Goal: Transaction & Acquisition: Purchase product/service

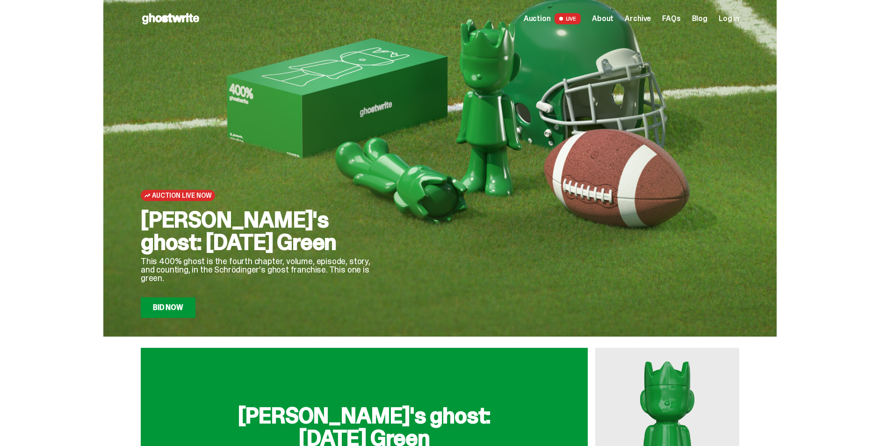
click at [819, 66] on div "Auction Live Now [PERSON_NAME]'s ghost: [DATE] Green This 400% ghost is the fou…" at bounding box center [440, 168] width 880 height 337
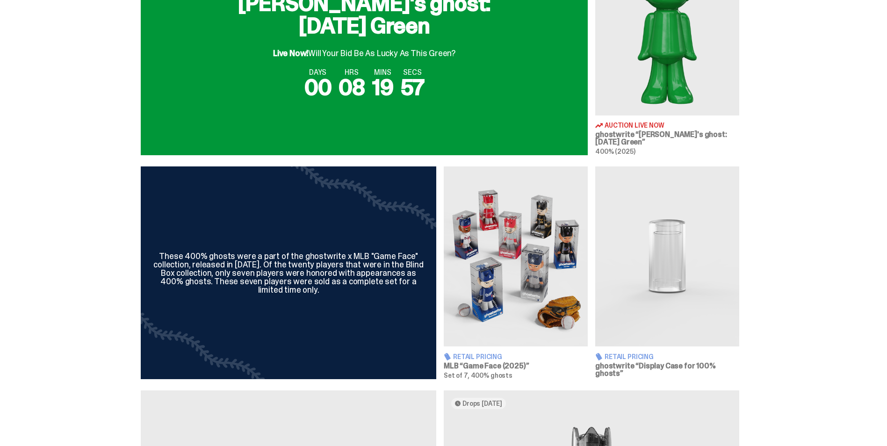
scroll to position [514, 0]
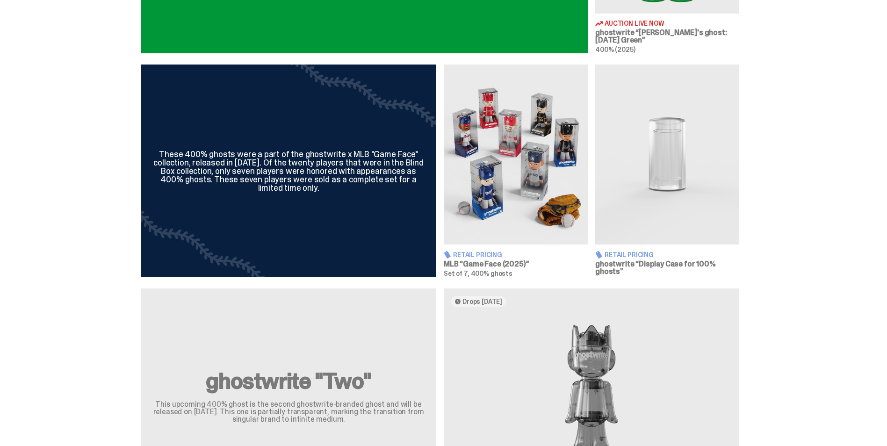
click at [507, 221] on img at bounding box center [516, 155] width 144 height 180
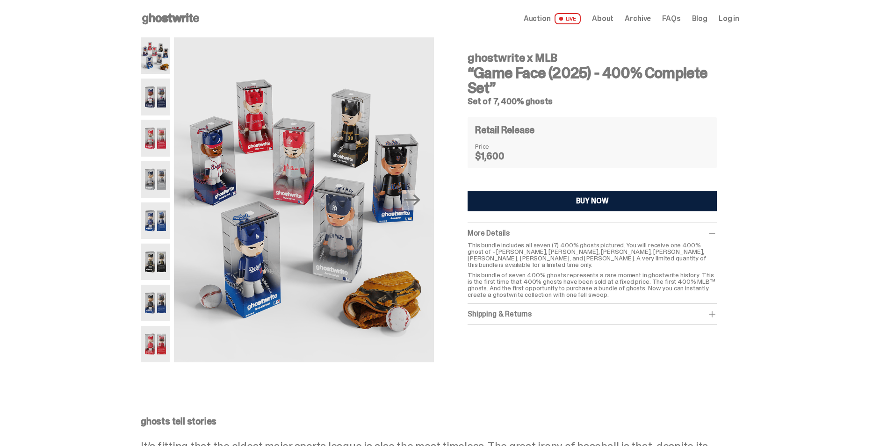
click at [147, 97] on img at bounding box center [155, 97] width 29 height 36
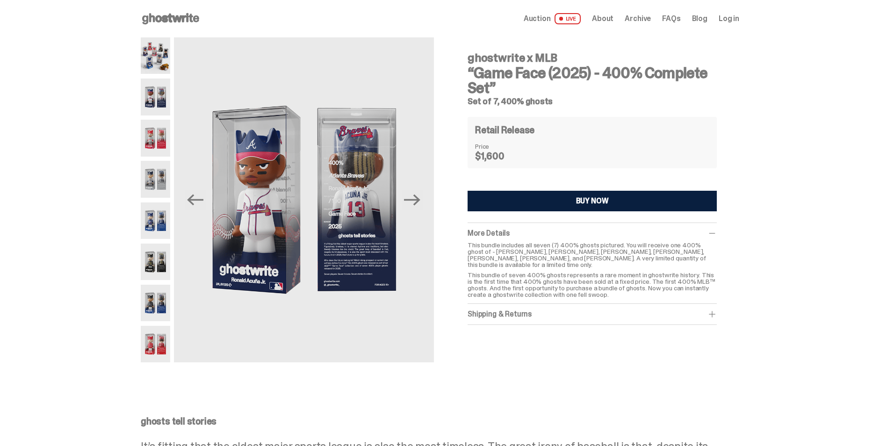
click at [165, 136] on img at bounding box center [155, 138] width 29 height 36
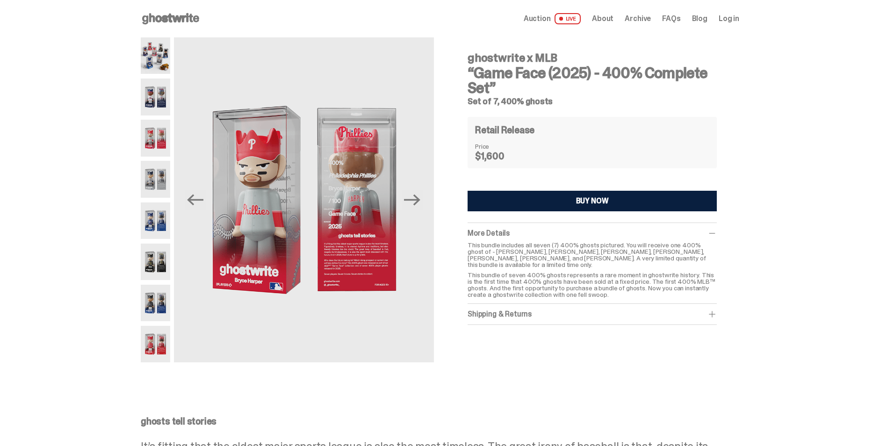
click at [154, 255] on img at bounding box center [155, 262] width 29 height 36
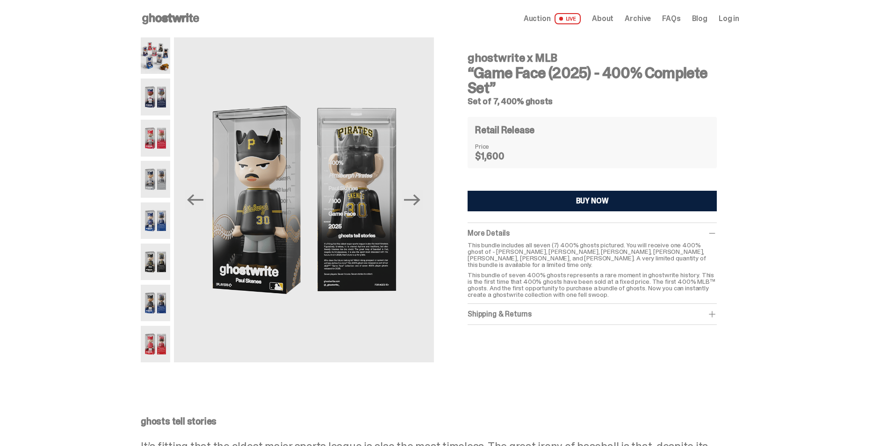
click at [152, 303] on img at bounding box center [155, 303] width 29 height 36
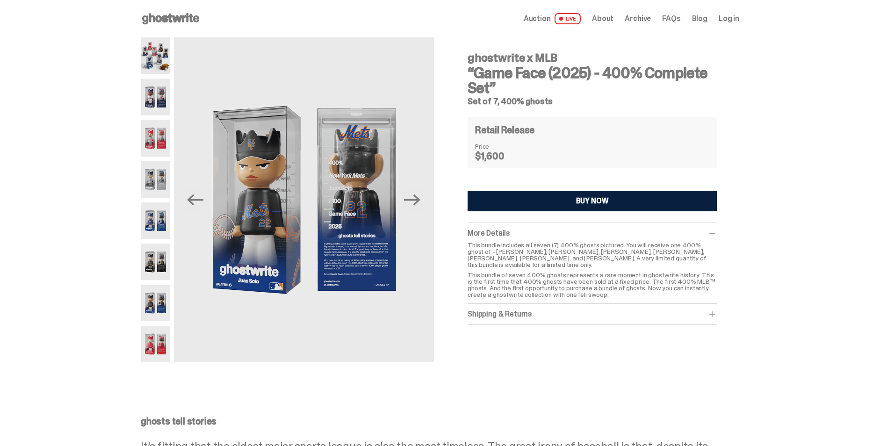
click at [158, 343] on img at bounding box center [155, 344] width 29 height 36
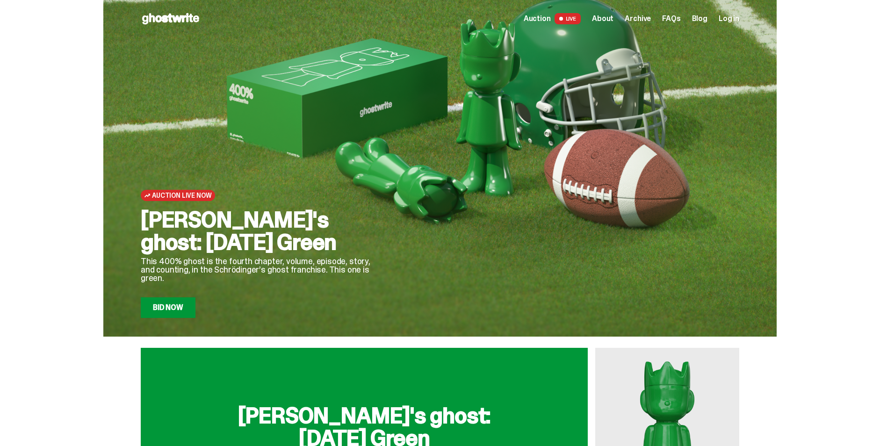
scroll to position [514, 0]
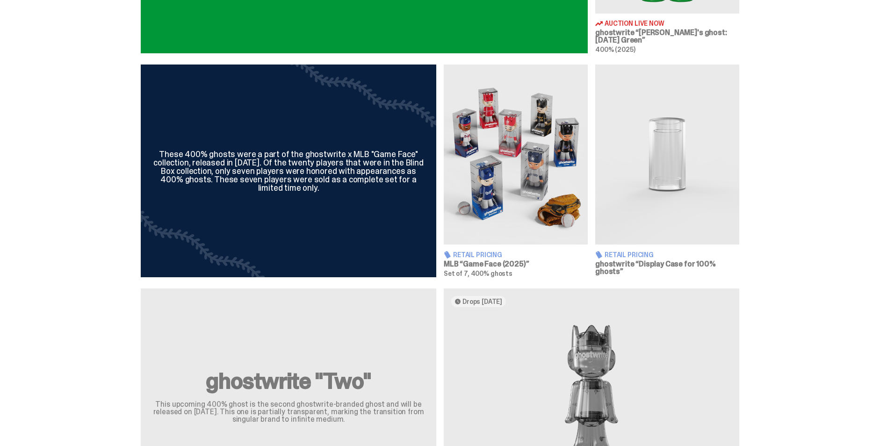
click at [851, 280] on div "[PERSON_NAME]'s ghost: [DATE] Green Live Now! Will Your Bid Be As Lucky As This…" at bounding box center [440, 358] width 880 height 1049
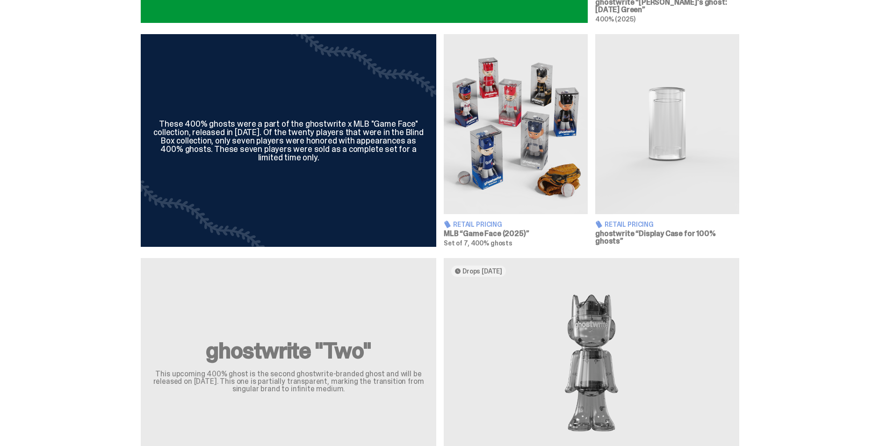
scroll to position [561, 0]
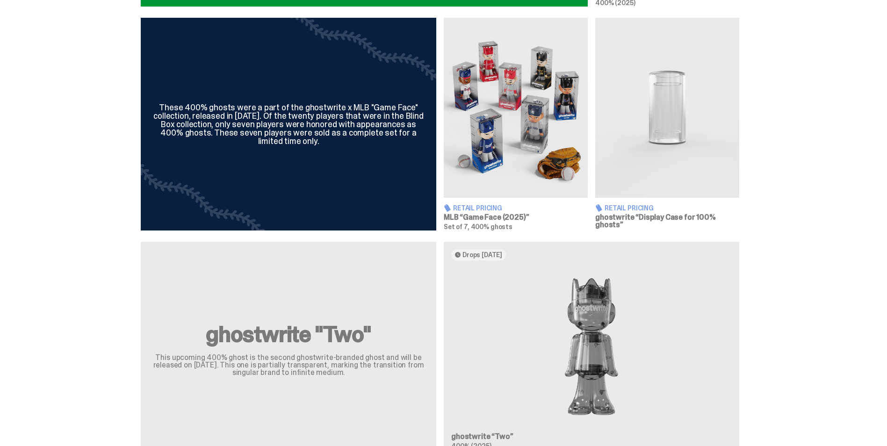
click at [651, 133] on img at bounding box center [667, 108] width 144 height 180
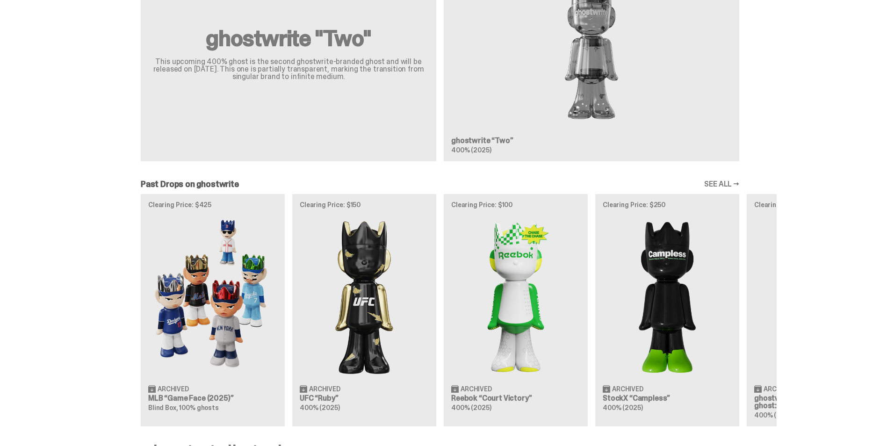
scroll to position [935, 0]
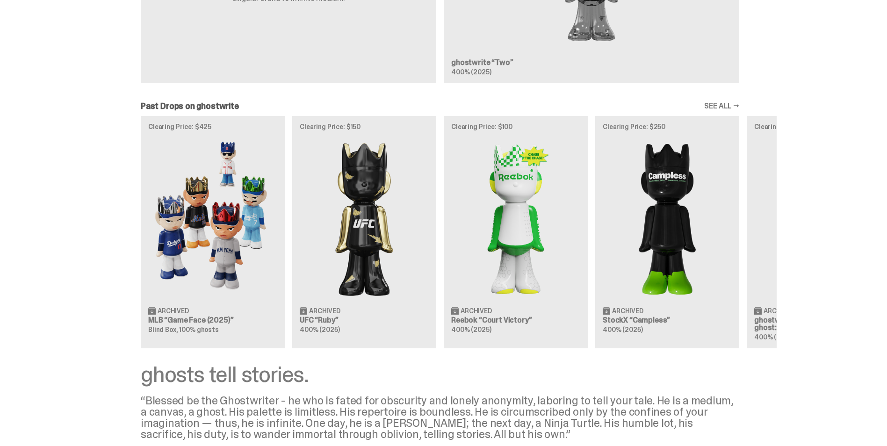
click at [217, 268] on div "Clearing Price: $425 Archived MLB “Game Face (2025)” Blind Box, 100% ghosts Cle…" at bounding box center [439, 232] width 673 height 232
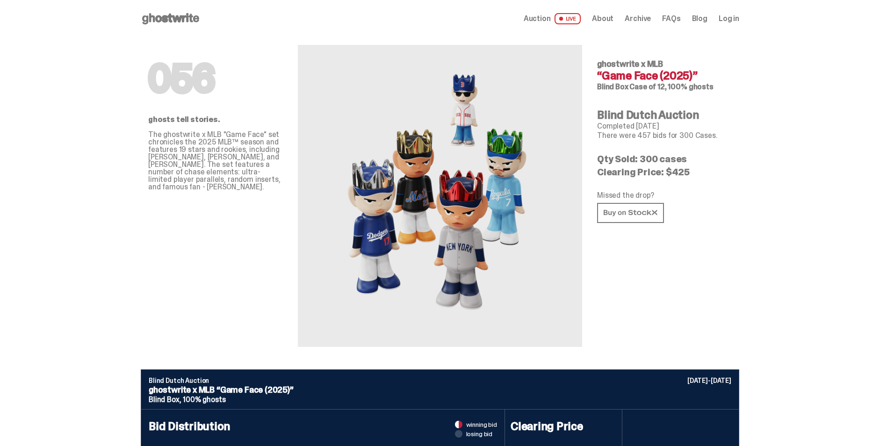
drag, startPoint x: 605, startPoint y: 161, endPoint x: 683, endPoint y: 156, distance: 78.2
click at [683, 156] on p "Qty Sold: 300 cases" at bounding box center [664, 158] width 135 height 9
drag, startPoint x: 683, startPoint y: 156, endPoint x: 710, endPoint y: 170, distance: 29.5
click at [710, 170] on p "Clearing Price: $425" at bounding box center [664, 171] width 135 height 9
drag, startPoint x: 695, startPoint y: 175, endPoint x: 601, endPoint y: 157, distance: 95.7
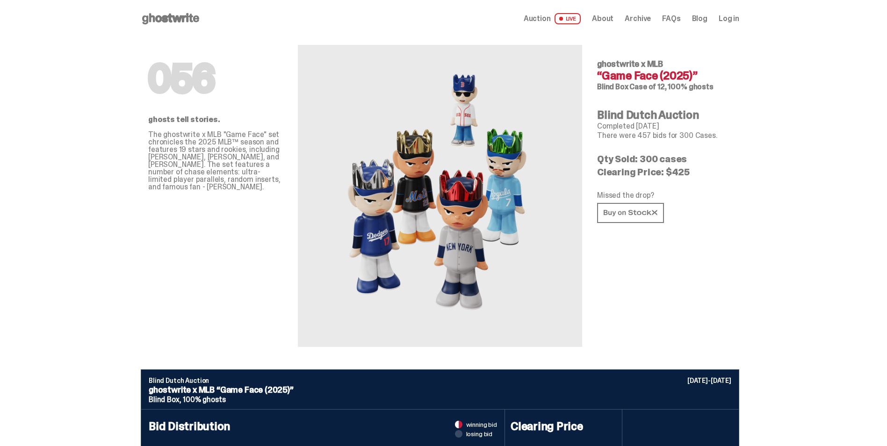
click at [601, 157] on div "056 ghostwrite x MLB “Game Face (2025)” Blind Box Case of 12, 100% ghosts Blind…" at bounding box center [664, 191] width 135 height 309
drag, startPoint x: 601, startPoint y: 157, endPoint x: 735, endPoint y: 179, distance: 135.9
click at [735, 176] on div "056 ghosts tell stories. The ghostwrite x MLB "Game Face" set chronicles the 20…" at bounding box center [440, 203] width 598 height 332
click at [640, 207] on link at bounding box center [630, 213] width 67 height 20
